Goal: Communication & Community: Answer question/provide support

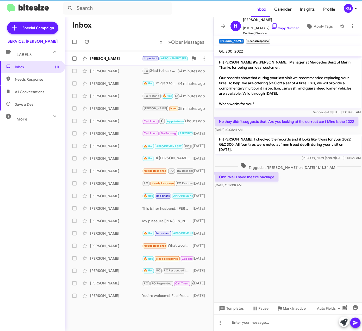
click at [126, 59] on div "[PERSON_NAME]" at bounding box center [116, 58] width 52 height 5
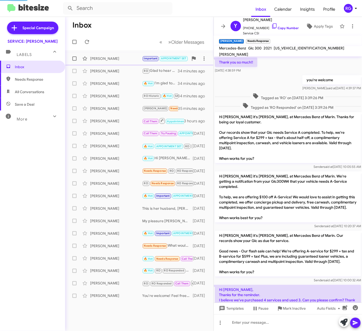
scroll to position [341, 0]
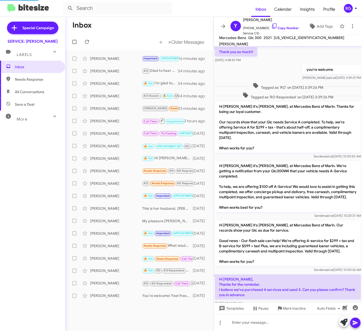
scroll to position [330, 0]
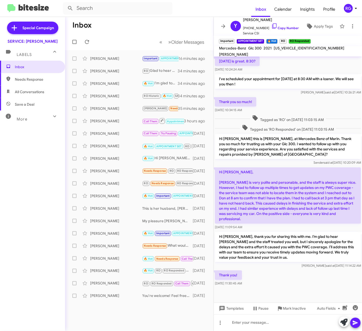
click at [33, 226] on div "Inbox Needs Response All Conversations Save a Deal More Important 🔥 Hot Appoint…" at bounding box center [32, 160] width 65 height 199
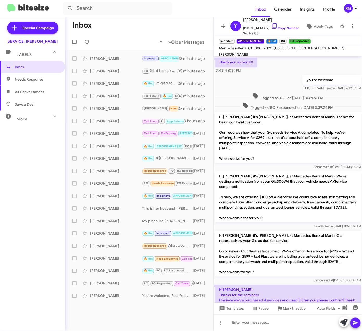
scroll to position [341, 0]
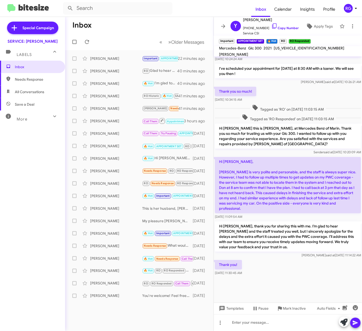
click at [52, 203] on div "Inbox Needs Response All Conversations Save a Deal More Important 🔥 Hot Appoint…" at bounding box center [32, 160] width 65 height 199
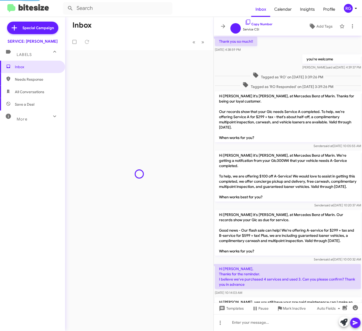
scroll to position [320, 0]
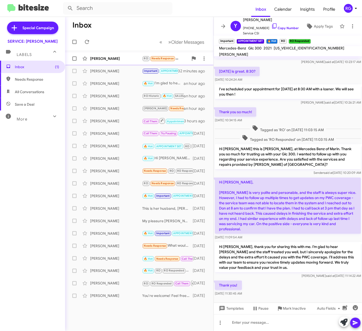
click at [136, 60] on div "[PERSON_NAME]" at bounding box center [116, 58] width 52 height 5
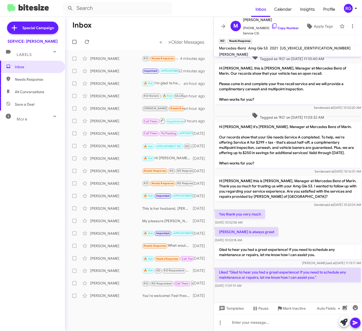
scroll to position [58, 0]
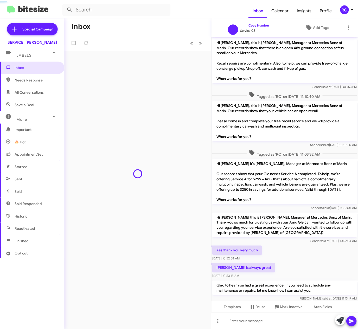
scroll to position [37, 0]
